Goal: Information Seeking & Learning: Learn about a topic

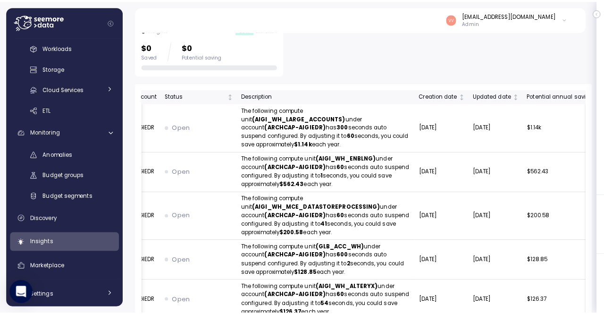
scroll to position [327, 0]
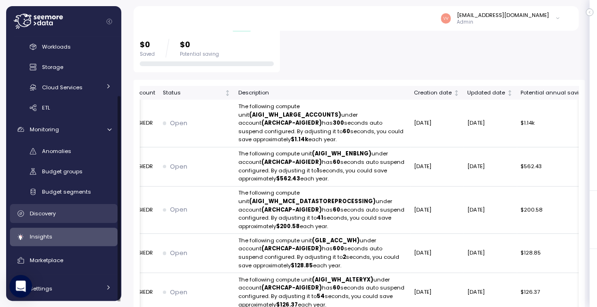
click at [72, 208] on div "Discovery" at bounding box center [71, 212] width 82 height 9
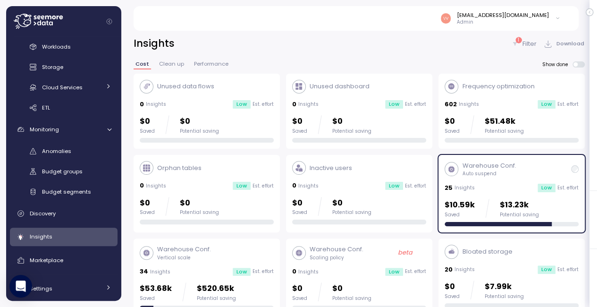
click at [518, 41] on p "1" at bounding box center [517, 40] width 1 height 7
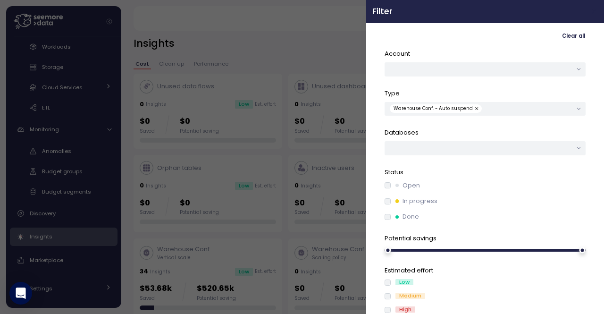
click at [592, 11] on icon "button" at bounding box center [594, 11] width 4 height 4
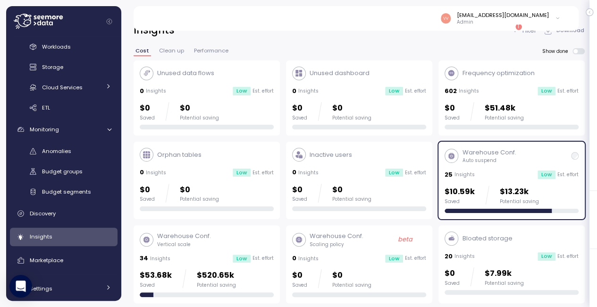
scroll to position [11, 0]
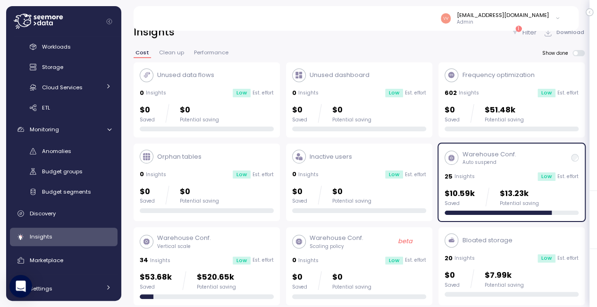
click at [492, 76] on p "Frequency optimization" at bounding box center [498, 74] width 72 height 9
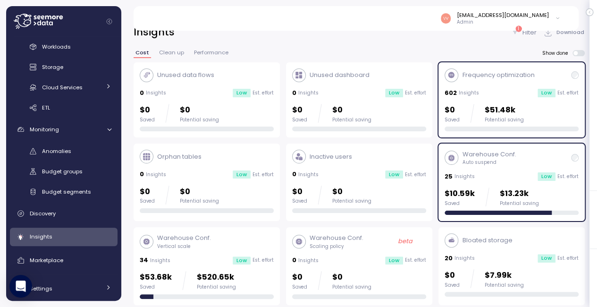
click at [576, 161] on div at bounding box center [575, 158] width 8 height 8
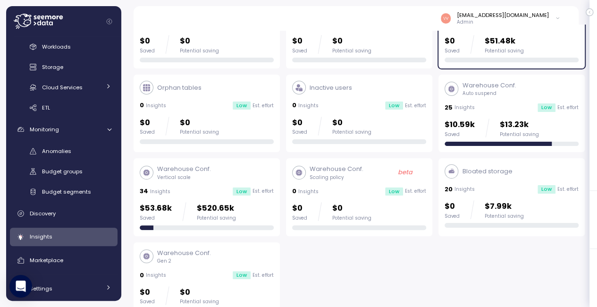
scroll to position [80, 0]
click at [211, 184] on div "Warehouse Conf. Vertical scale 34 Insights Low Est. effort $53.68k Saved $520.6…" at bounding box center [207, 197] width 134 height 65
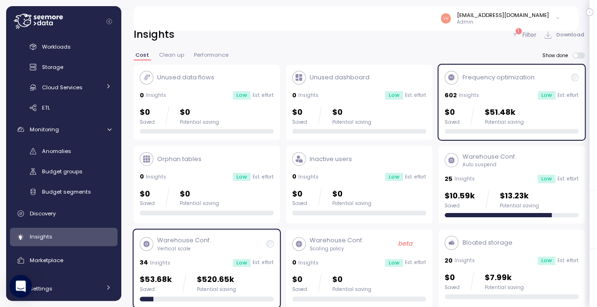
scroll to position [8, 0]
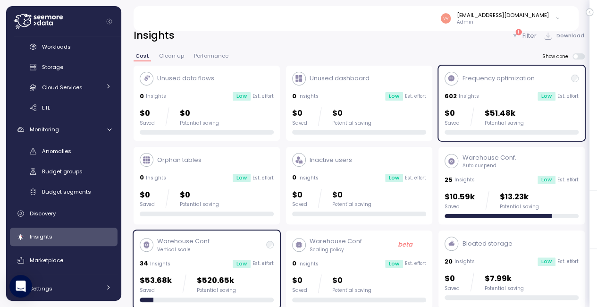
click at [533, 73] on div "Frequency optimization" at bounding box center [489, 79] width 90 height 14
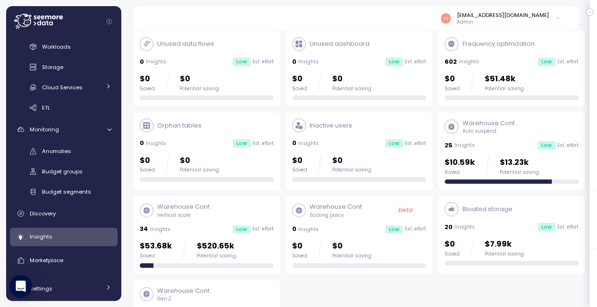
scroll to position [81, 0]
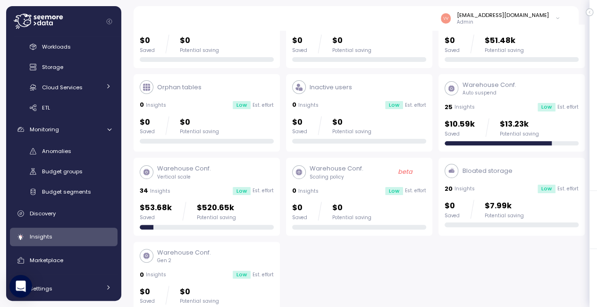
click at [214, 175] on div "Warehouse Conf. Vertical scale" at bounding box center [207, 172] width 134 height 16
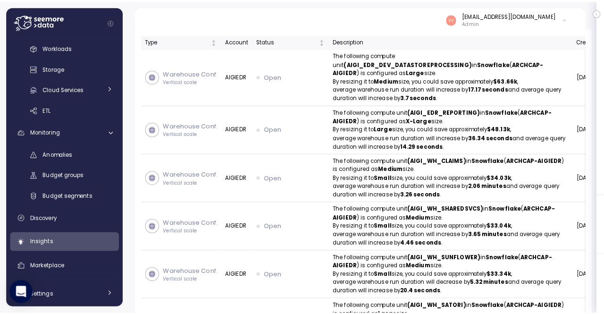
scroll to position [352, 0]
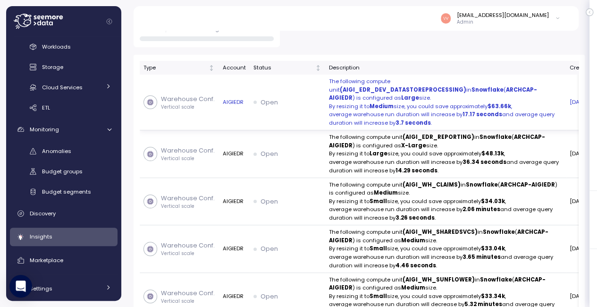
drag, startPoint x: 338, startPoint y: 102, endPoint x: 342, endPoint y: 83, distance: 19.2
click at [342, 83] on p "The following compute unit (AIGI_EDR_DEV_DATASTOREPROCESSING) in Snowflake ( AR…" at bounding box center [445, 89] width 233 height 25
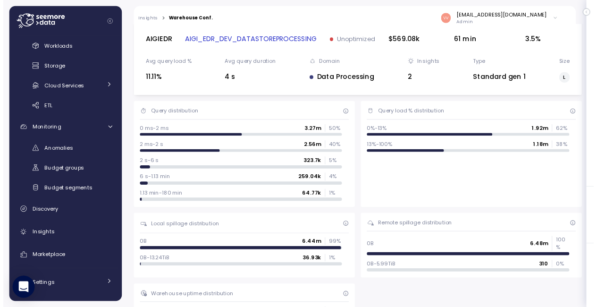
scroll to position [178, 0]
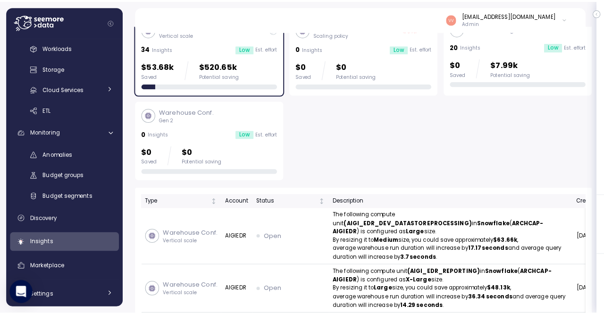
scroll to position [318, 0]
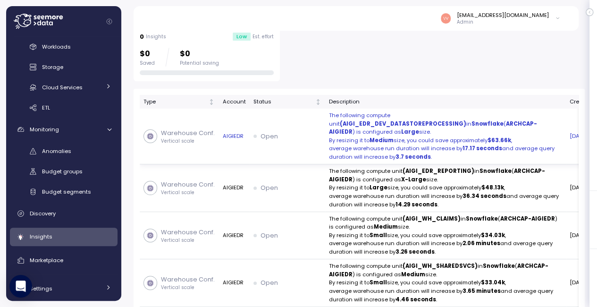
click at [357, 145] on p "By resizing it to Medium size, you could save approximately $63.66k ," at bounding box center [445, 140] width 233 height 8
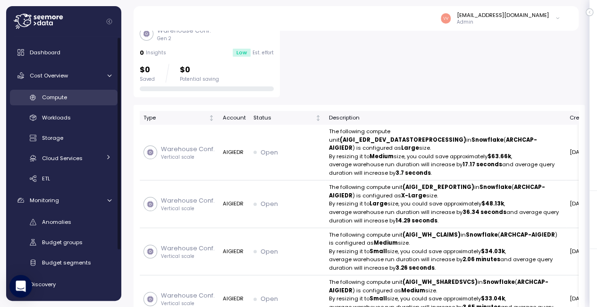
click at [69, 104] on link "Compute" at bounding box center [64, 98] width 108 height 16
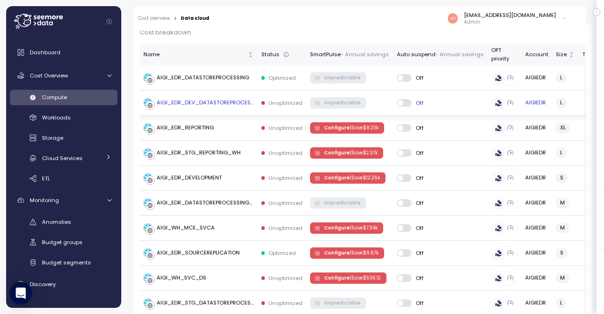
scroll to position [285, 0]
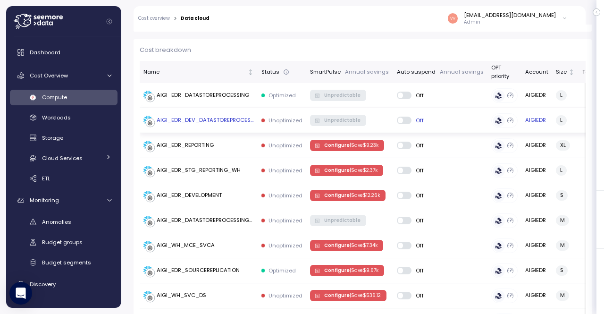
click at [277, 121] on p "Unoptimized" at bounding box center [285, 121] width 34 height 8
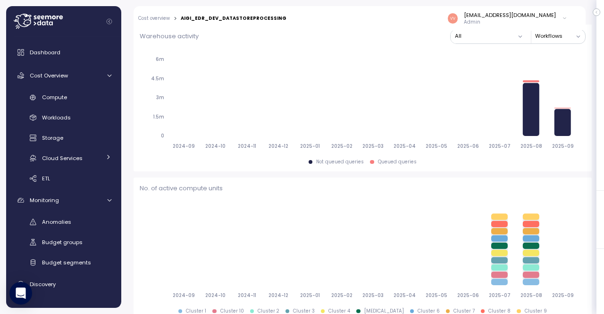
scroll to position [287, 0]
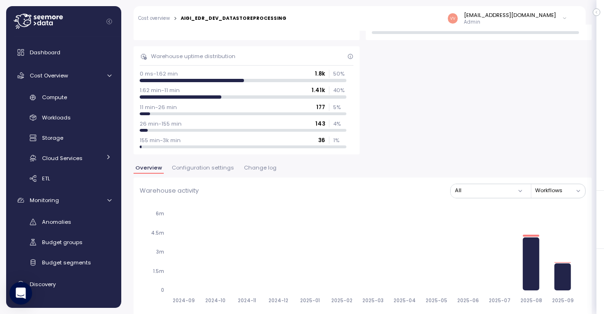
click at [248, 165] on span "Change log" at bounding box center [260, 167] width 33 height 5
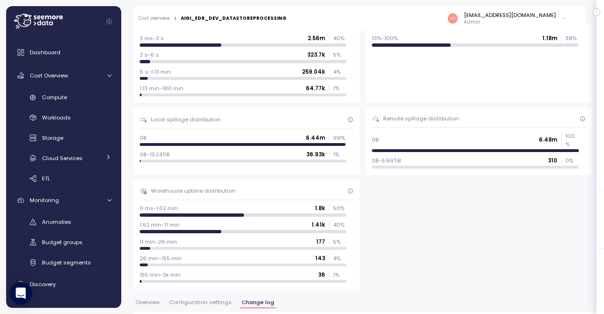
scroll to position [98, 0]
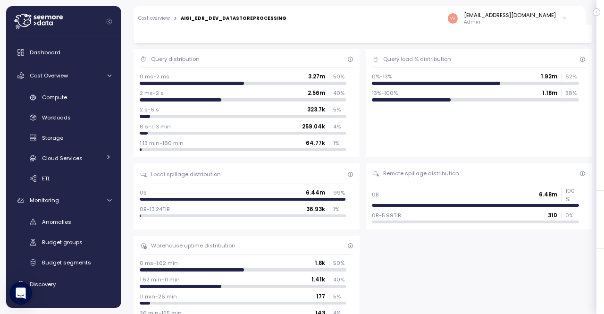
click at [507, 249] on div "Query distribution 0 ms-2 ms 3.27m 50 % 2 ms-2 s 2.56m 40 % 2 s-6 s 323.7k 5 % …" at bounding box center [362, 196] width 458 height 294
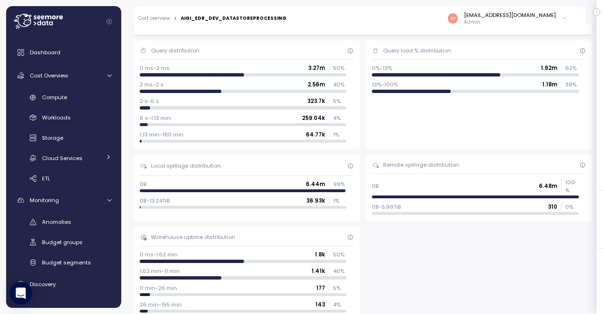
scroll to position [90, 0]
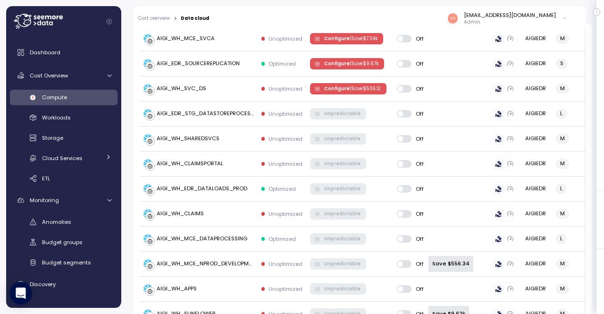
scroll to position [491, 0]
click at [200, 89] on div "AIGI_WH_SVC_DS" at bounding box center [182, 89] width 50 height 8
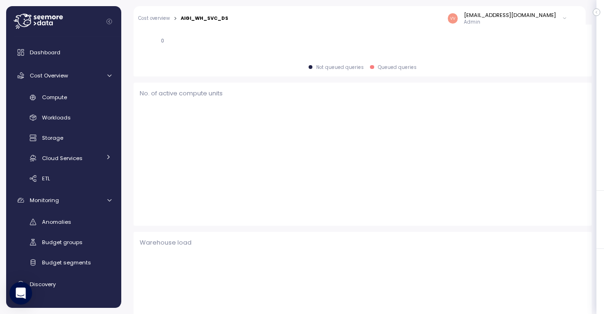
scroll to position [579, 0]
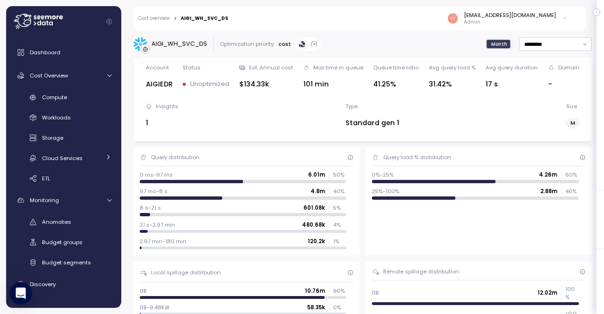
click at [254, 43] on div "Optimization priority:" at bounding box center [247, 44] width 55 height 8
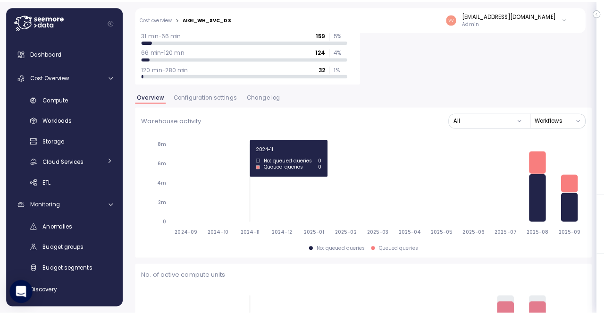
scroll to position [403, 0]
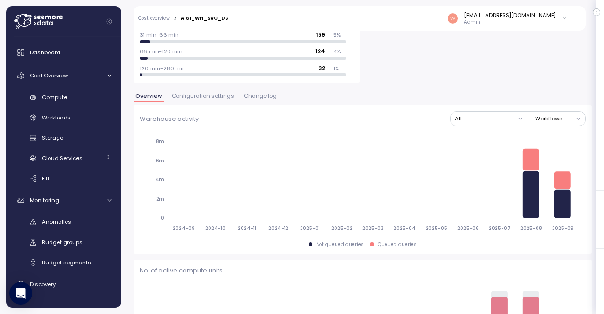
click at [259, 97] on span "Change log" at bounding box center [260, 95] width 33 height 5
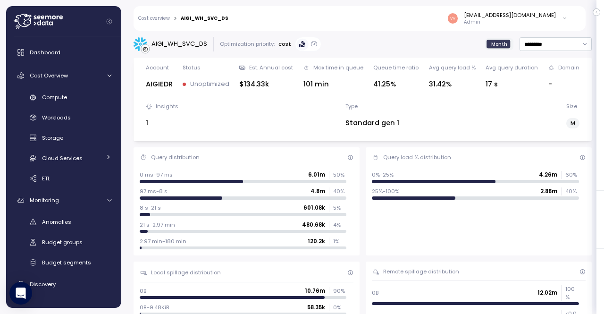
click at [156, 17] on link "Cost overview" at bounding box center [154, 18] width 32 height 5
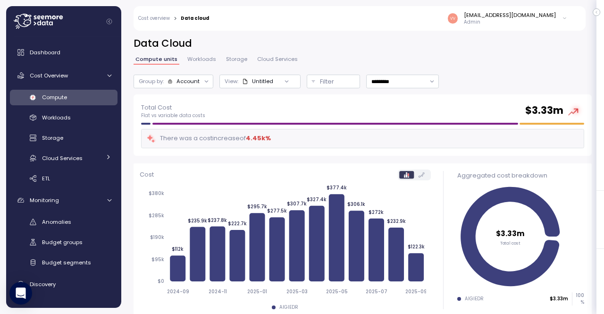
scroll to position [323, 0]
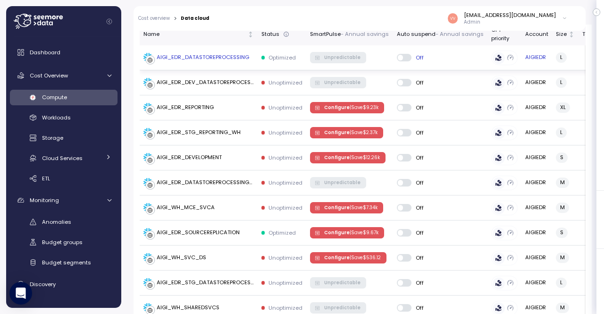
click at [201, 58] on div "AIGI_EDR_DATASTOREPROCESSING" at bounding box center [203, 57] width 92 height 8
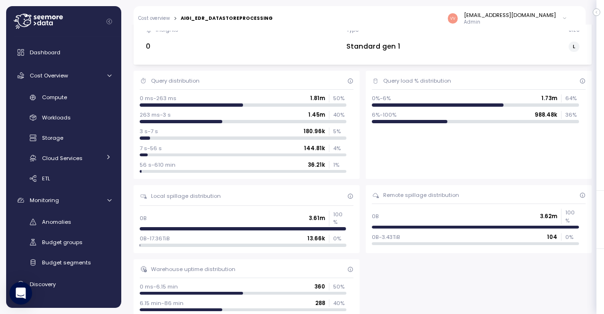
scroll to position [75, 0]
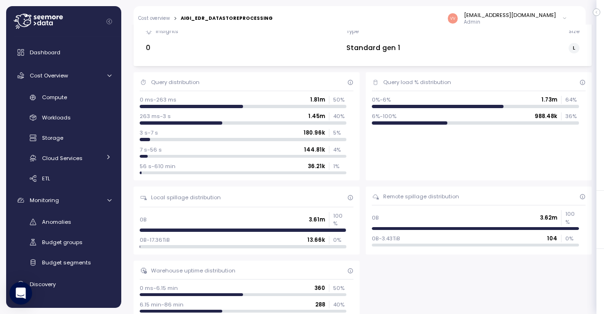
click at [316, 164] on p "36.21k" at bounding box center [316, 166] width 17 height 8
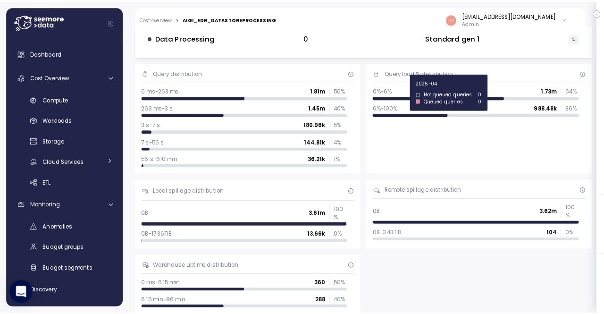
scroll to position [0, 0]
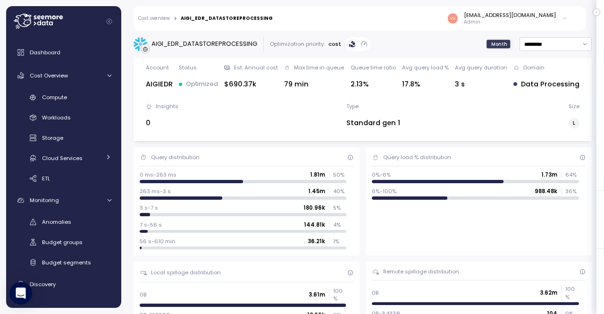
click at [302, 45] on div "Optimization priority:" at bounding box center [297, 44] width 55 height 8
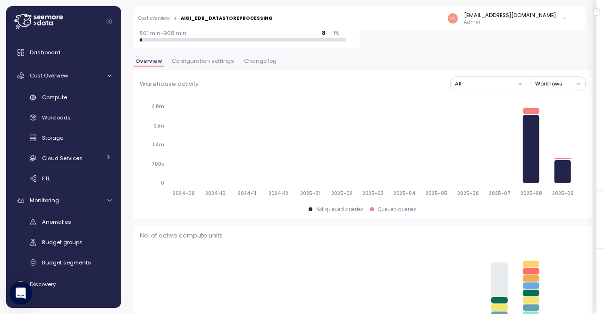
scroll to position [399, 0]
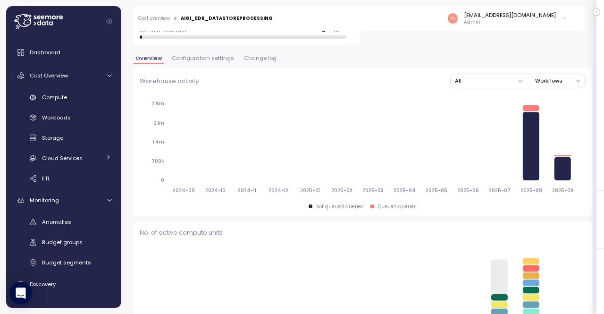
click at [256, 56] on span "Change log" at bounding box center [260, 58] width 33 height 5
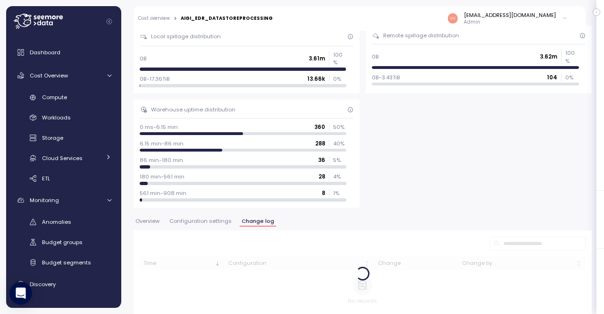
scroll to position [399, 0]
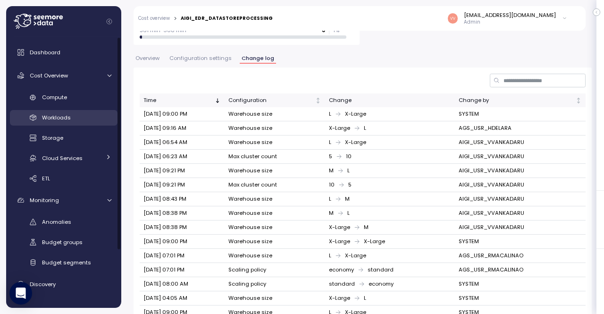
click at [74, 112] on link "Workloads" at bounding box center [64, 118] width 108 height 16
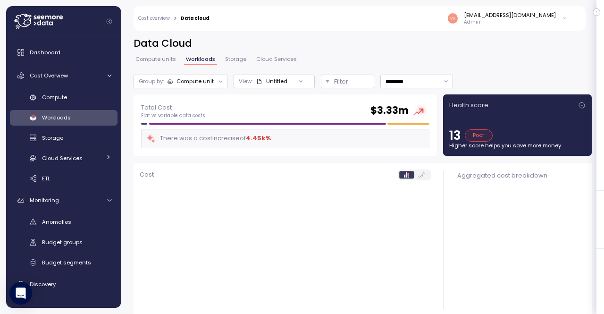
click at [480, 132] on div "Poor" at bounding box center [479, 135] width 28 height 12
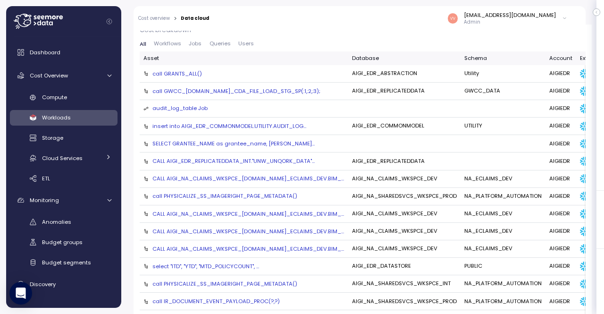
scroll to position [305, 0]
click at [229, 262] on div "select "ITD", "YTD", "MTD_POLICYCOUNT",..." at bounding box center [205, 266] width 107 height 8
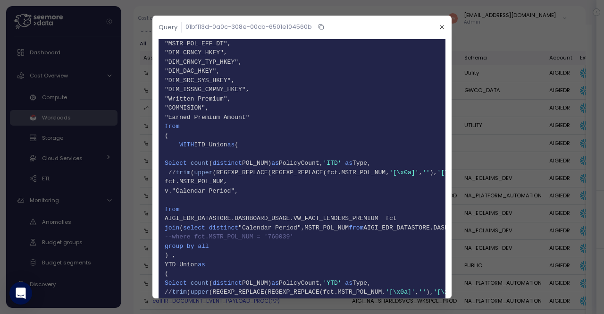
scroll to position [149, 0]
